Goal: Obtain resource: Download file/media

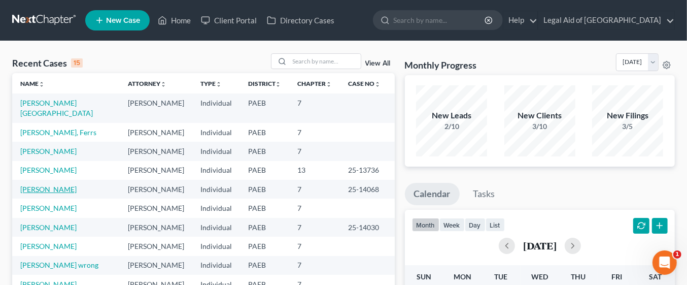
click at [65, 185] on link "[PERSON_NAME]" at bounding box center [48, 189] width 56 height 9
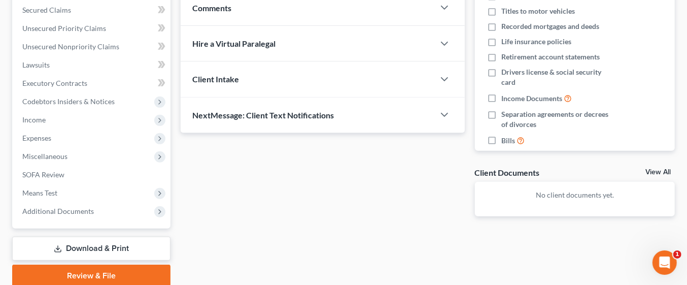
scroll to position [253, 0]
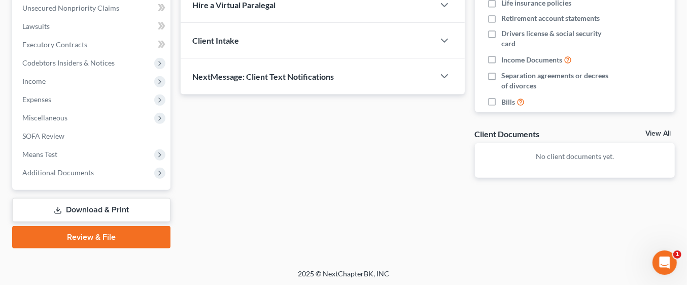
click at [143, 211] on link "Download & Print" at bounding box center [91, 210] width 158 height 24
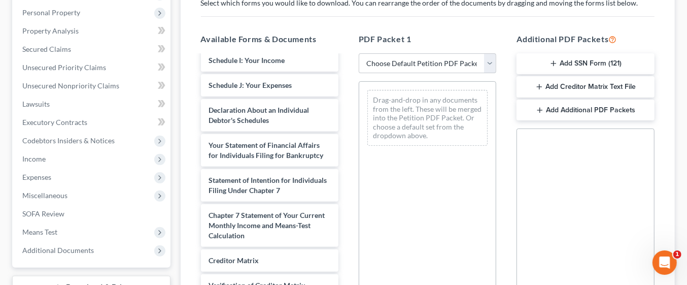
scroll to position [323, 0]
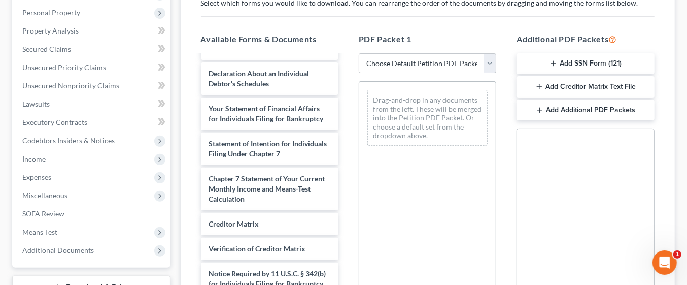
click at [597, 60] on button "Add SSN Form (121)" at bounding box center [586, 63] width 138 height 21
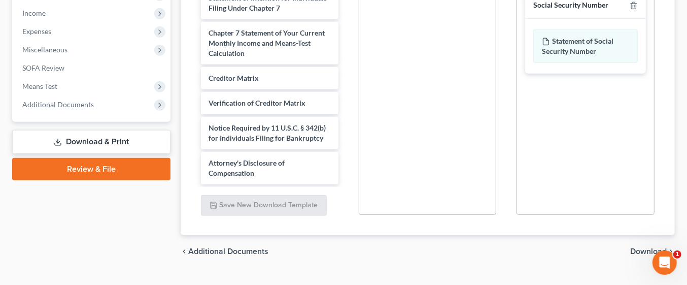
scroll to position [341, 0]
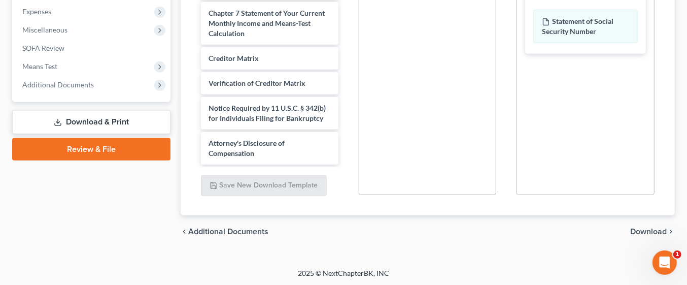
click at [650, 228] on span "Download" at bounding box center [648, 231] width 37 height 8
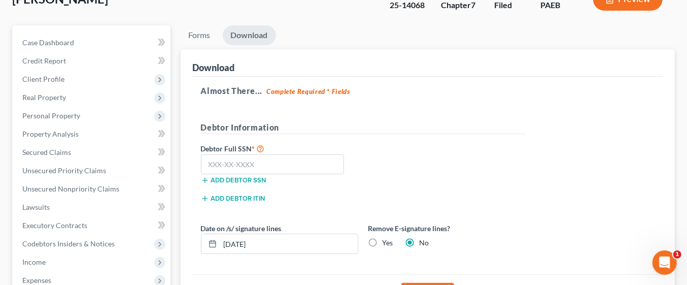
scroll to position [71, 0]
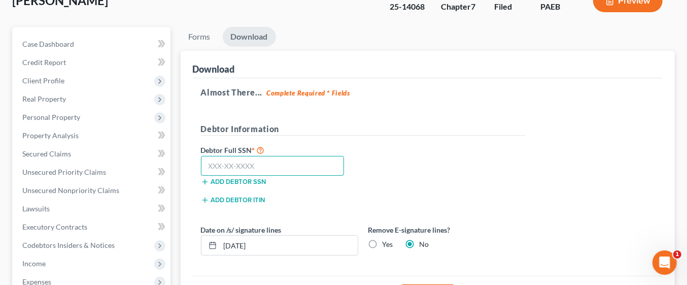
paste input "203-74-5330"
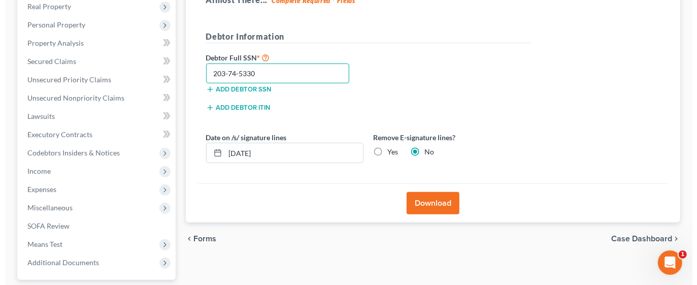
scroll to position [163, 0]
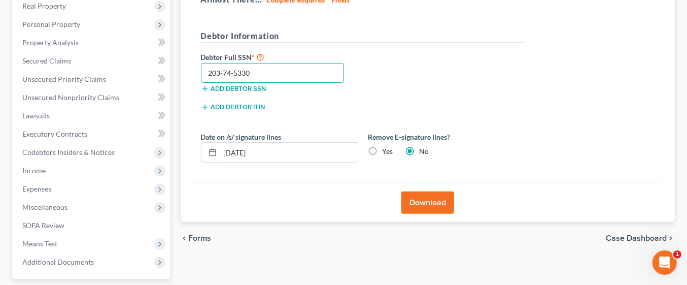
type input "203-74-5330"
click at [438, 203] on button "Download" at bounding box center [428, 202] width 53 height 22
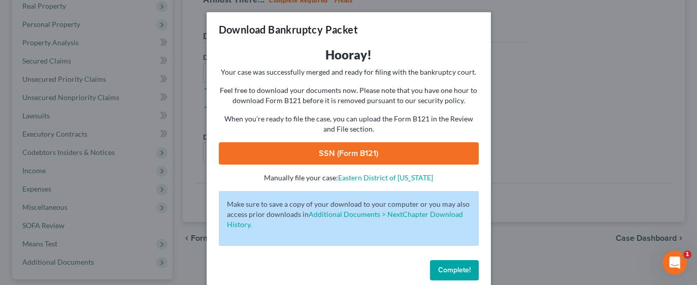
click at [415, 152] on link "SSN (Form B121)" at bounding box center [349, 153] width 260 height 22
